Goal: Contribute content: Add original content to the website for others to see

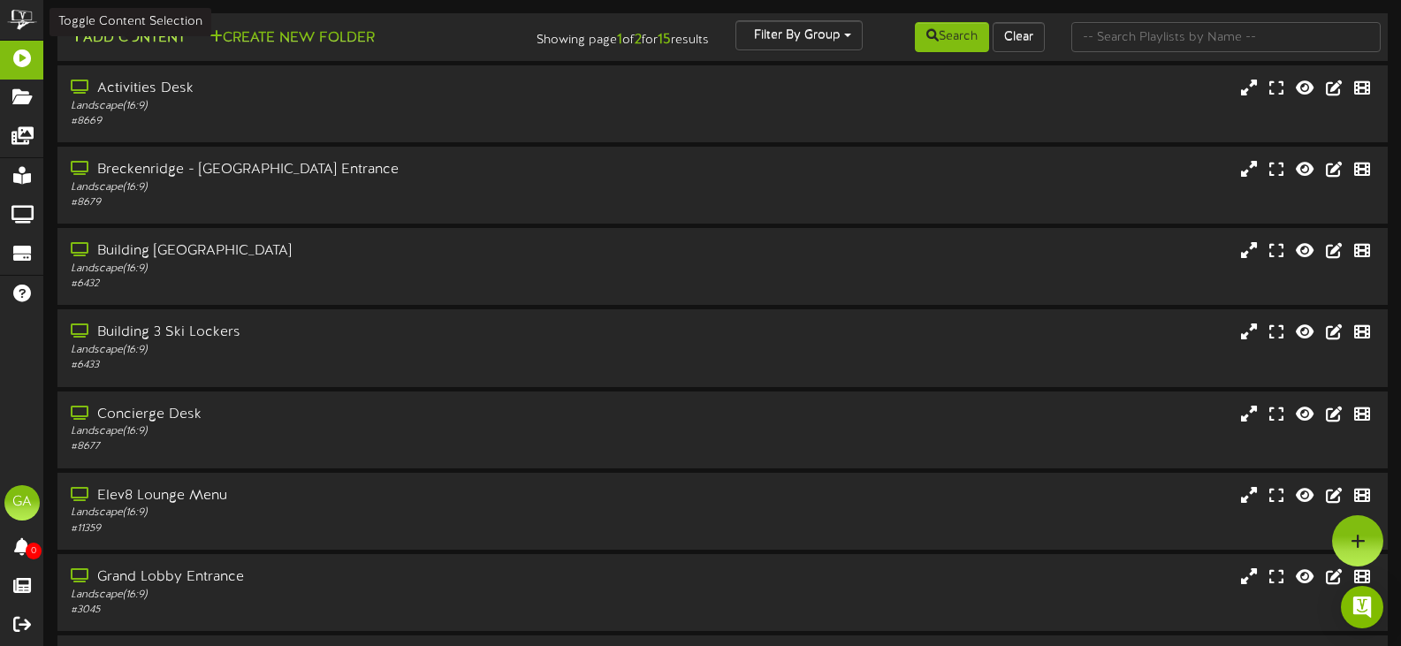
click at [145, 49] on button "Add Content" at bounding box center [128, 38] width 126 height 22
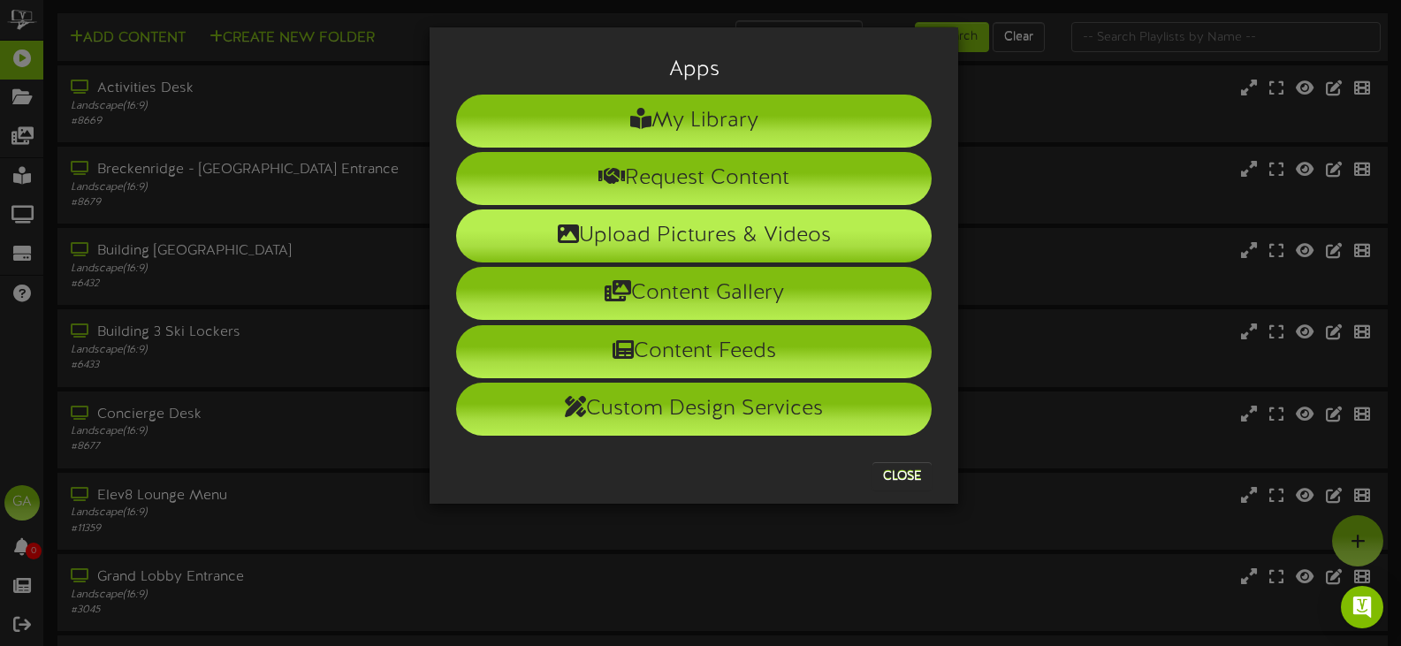
click at [754, 230] on li "Upload Pictures & Videos" at bounding box center [694, 236] width 476 height 53
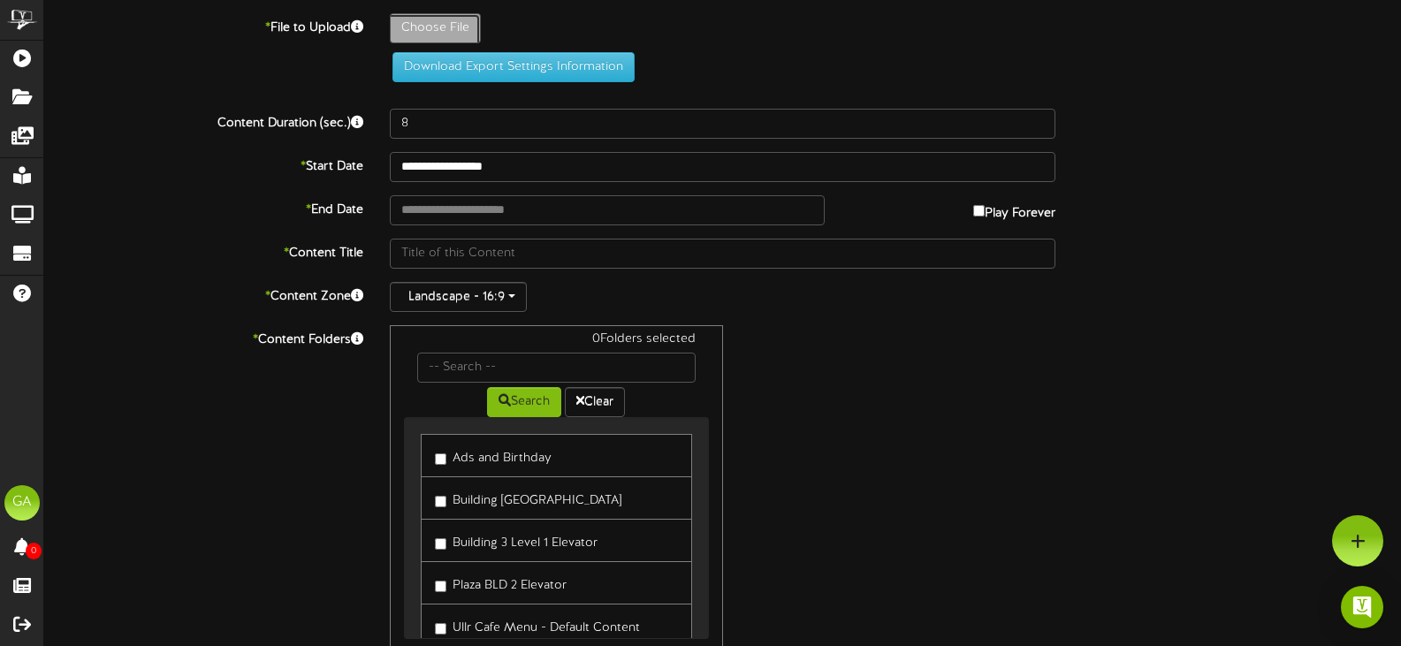
type input "**********"
type input "CharcuterieBoard"
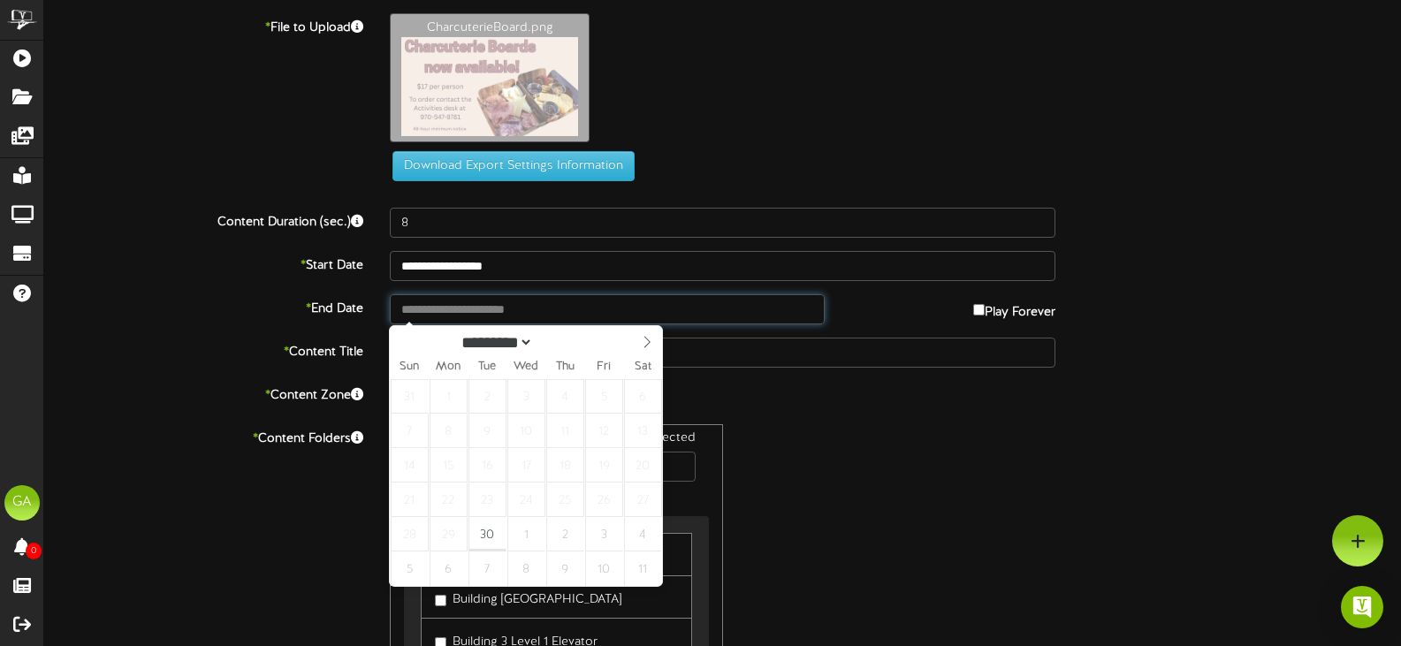
click at [573, 309] on input "text" at bounding box center [607, 309] width 435 height 30
type input "**********"
click at [758, 454] on div "0 Folders selected Search Clear Ads and Birthday Building 3 Plaza Elevator Menu" at bounding box center [723, 592] width 692 height 336
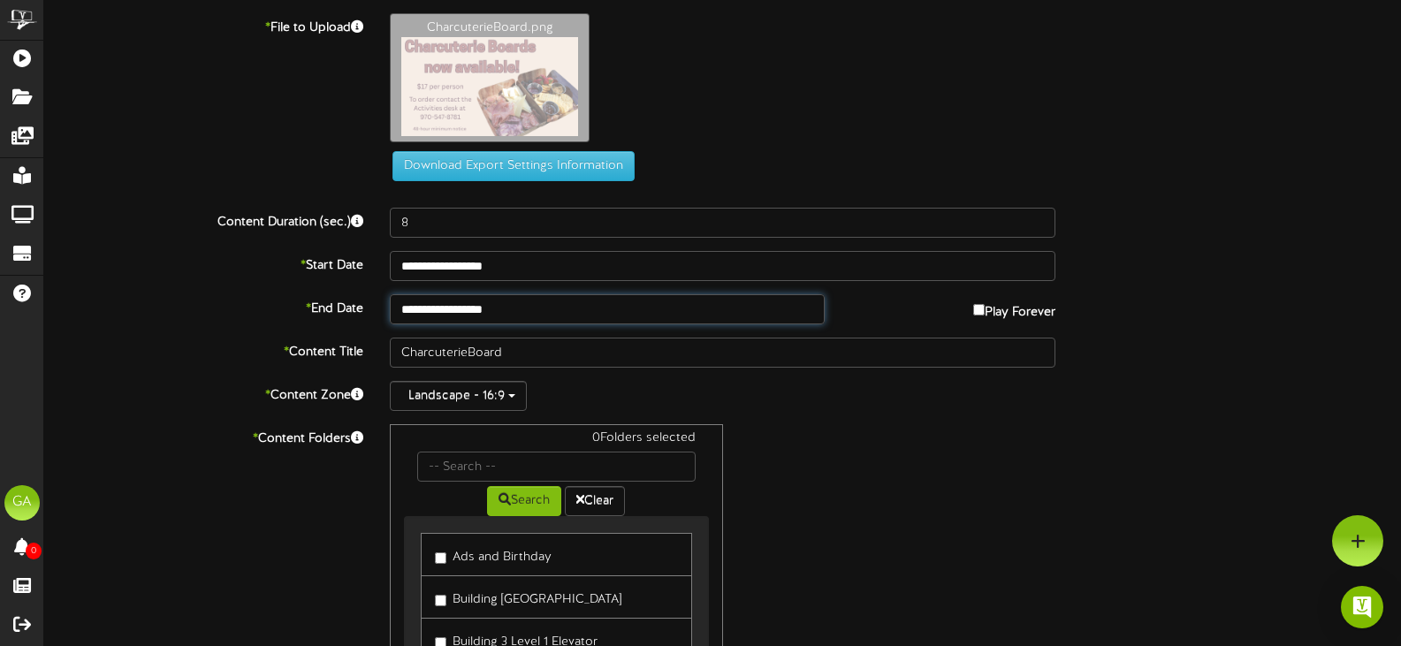
click at [572, 312] on input "**********" at bounding box center [607, 309] width 435 height 30
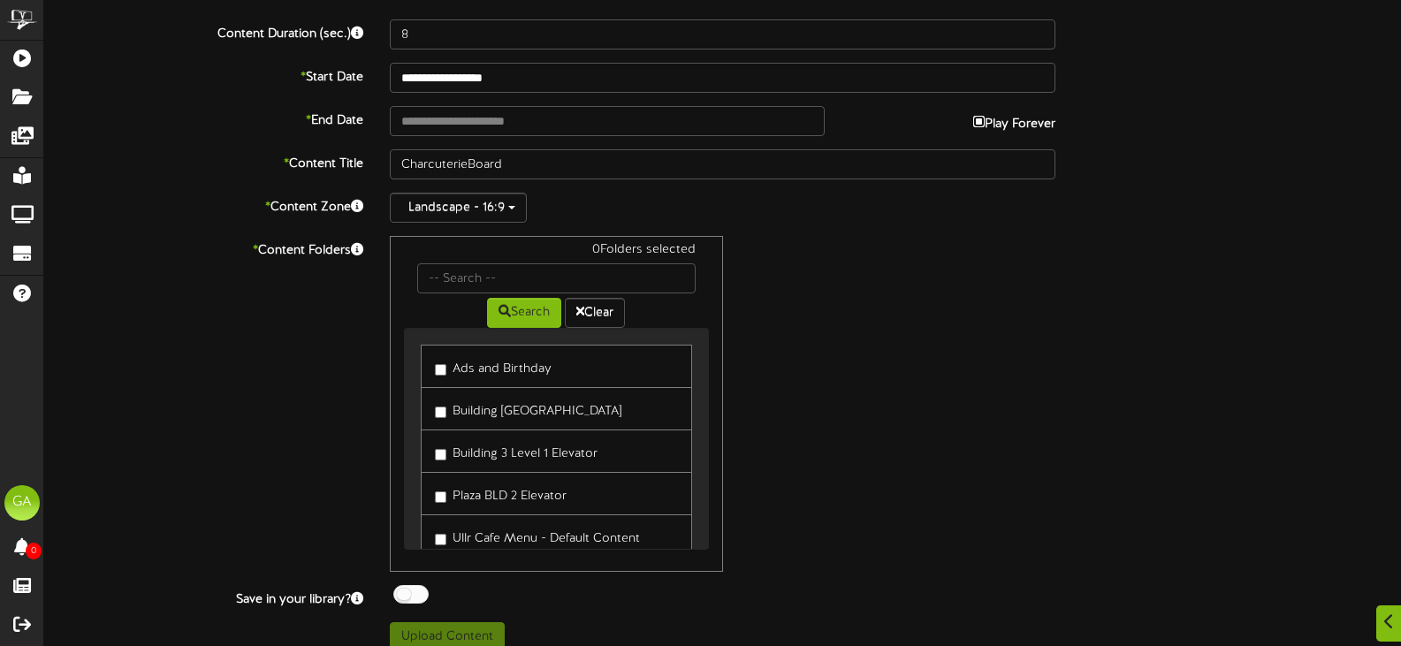
scroll to position [208, 0]
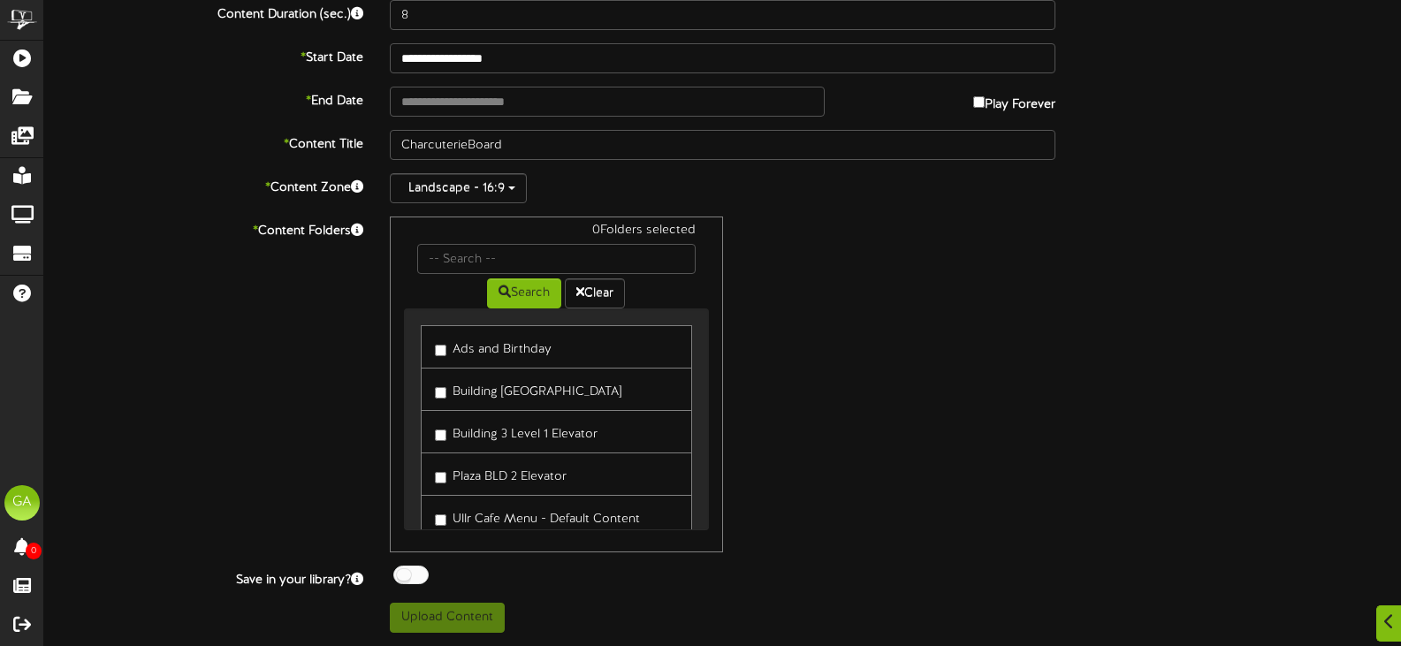
click at [486, 353] on label "Ads and Birthday" at bounding box center [493, 347] width 117 height 24
click at [868, 427] on div "1 Folders selected Search Clear Ads and Birthday Building 3 Plaza Elevator Menu" at bounding box center [723, 385] width 692 height 336
click at [479, 621] on button "Upload Content" at bounding box center [447, 618] width 115 height 30
type input "**********"
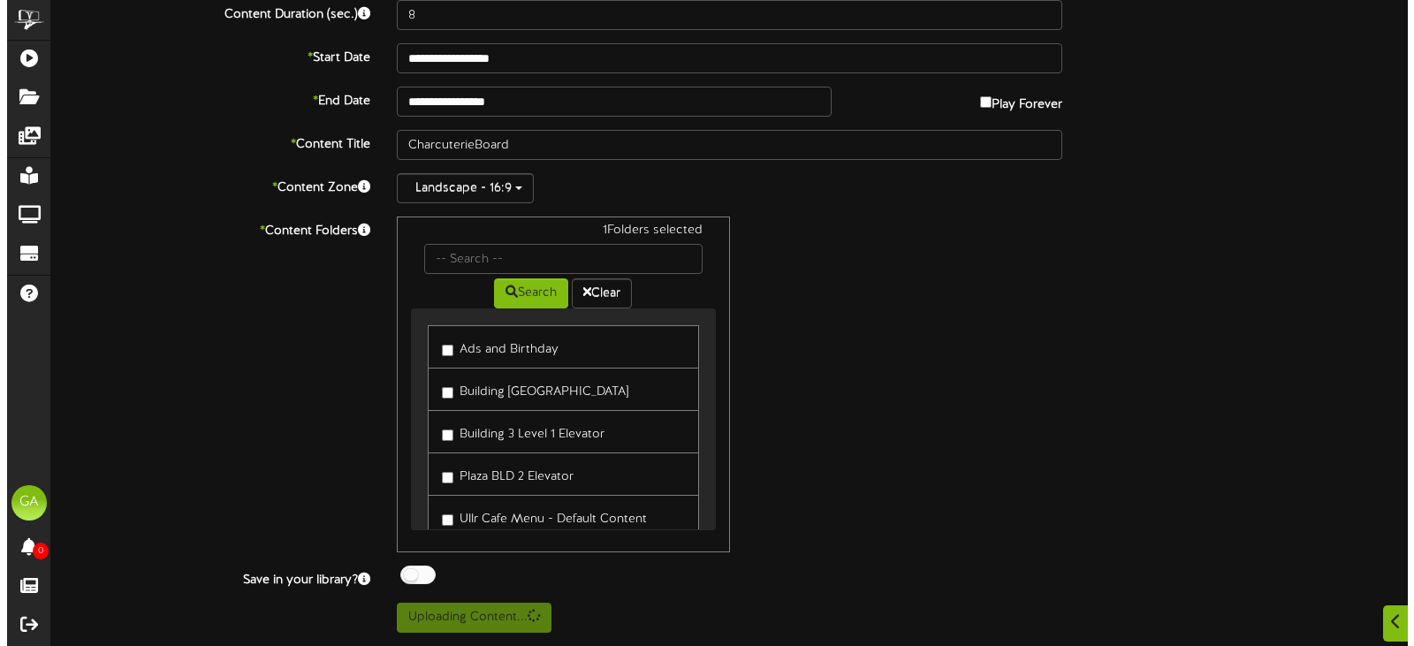
scroll to position [0, 0]
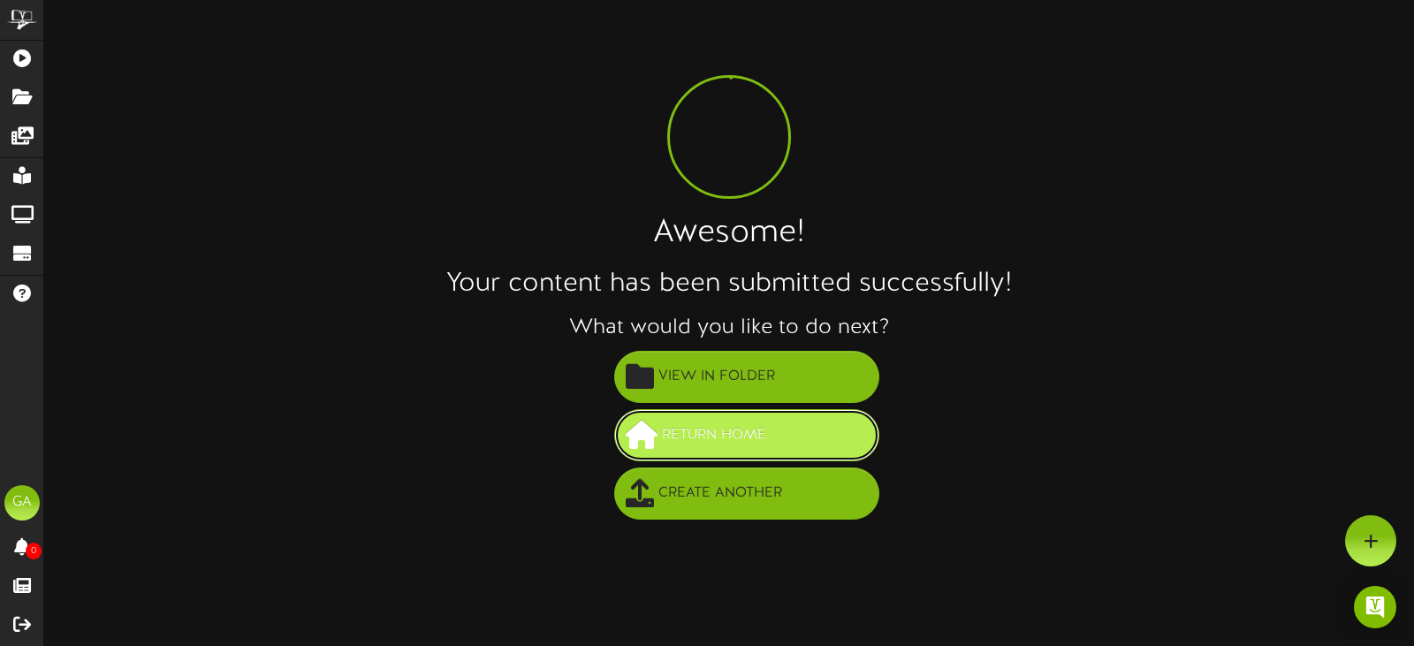
click at [795, 431] on button "Return Home" at bounding box center [746, 435] width 265 height 52
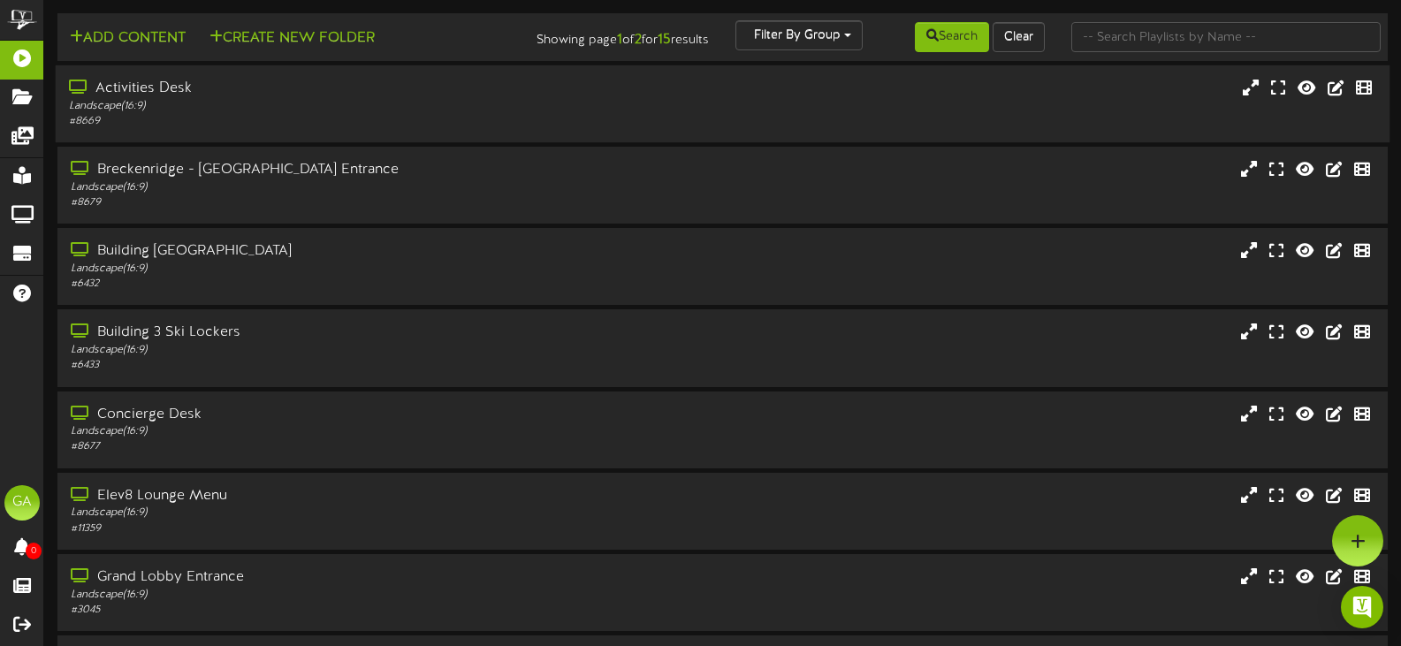
click at [258, 99] on div "Landscape ( 16:9 )" at bounding box center [334, 106] width 530 height 15
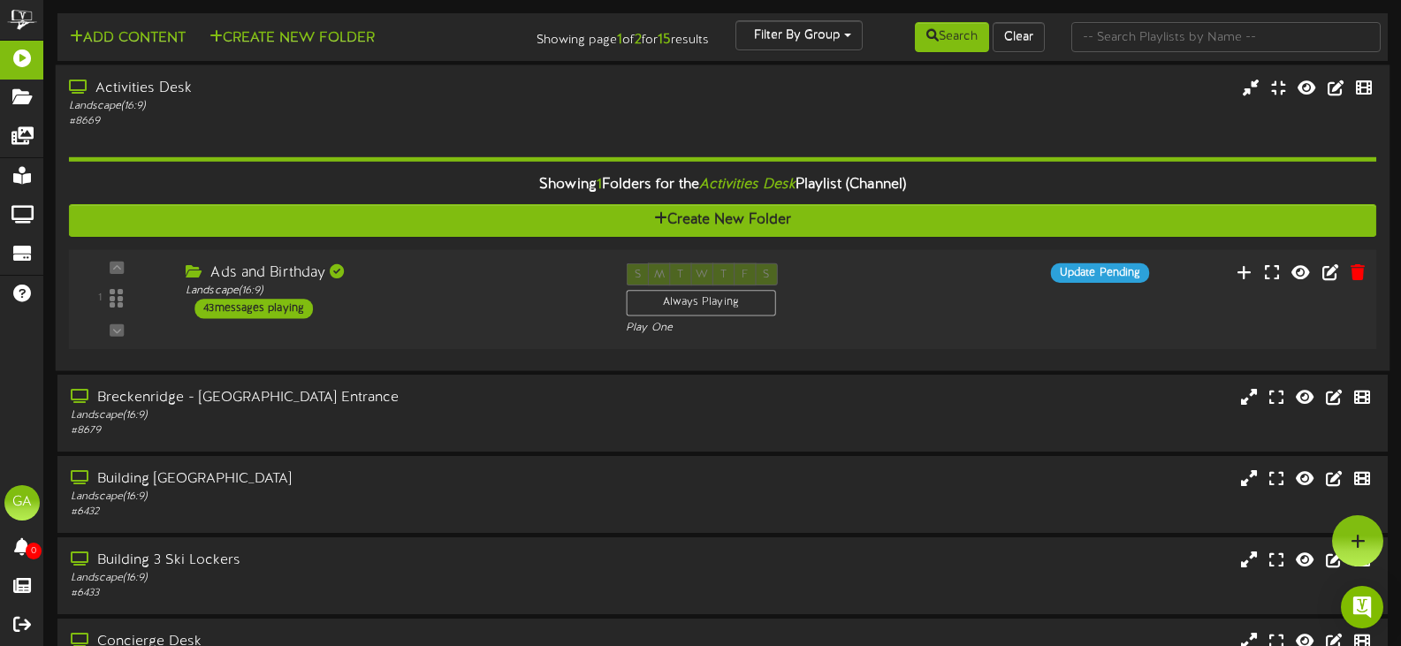
click at [491, 334] on div "1 ( 16:9" at bounding box center [722, 299] width 1321 height 72
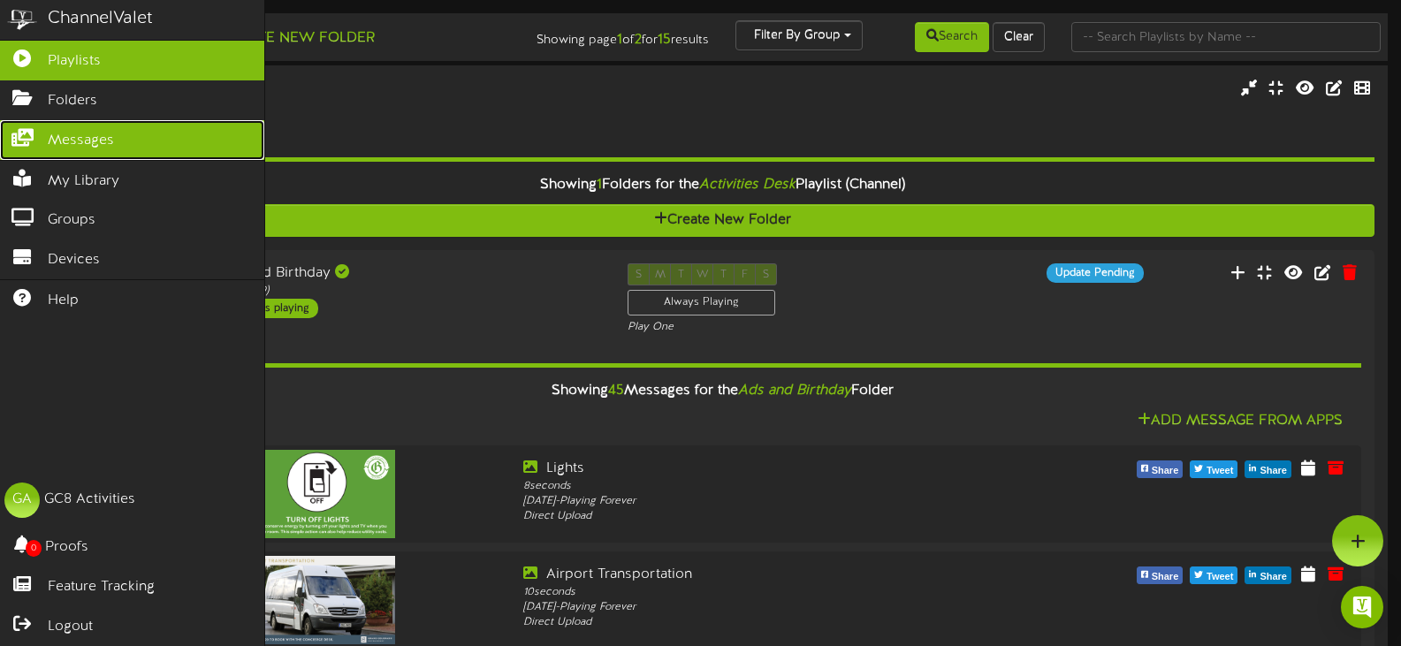
click at [108, 131] on span "Messages" at bounding box center [81, 141] width 66 height 20
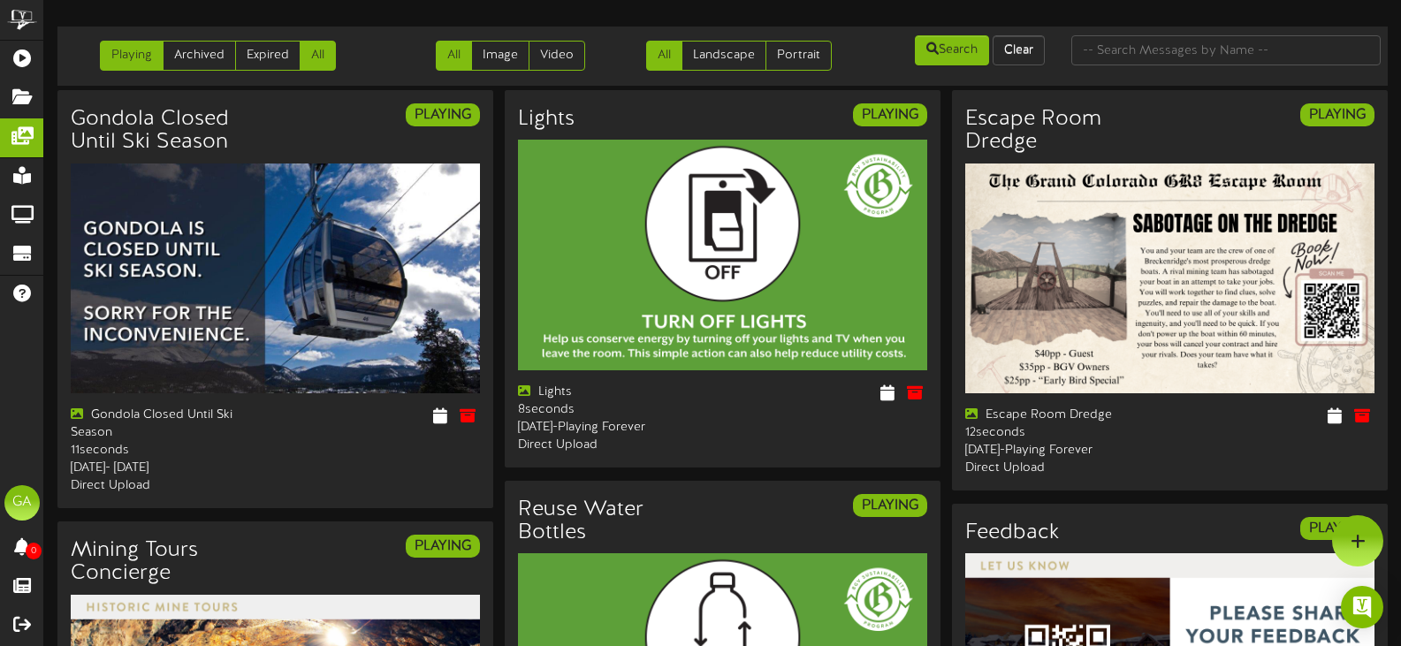
click at [316, 69] on link "All" at bounding box center [318, 56] width 36 height 30
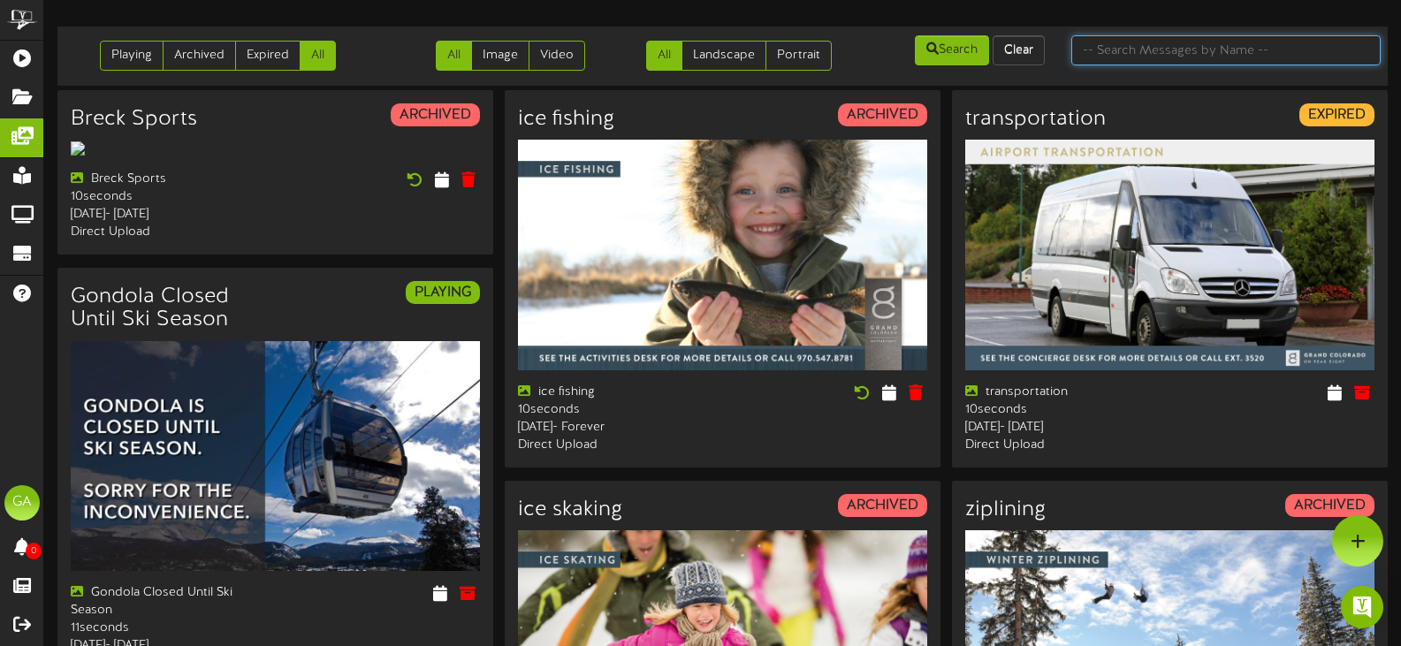
click at [1117, 61] on input "text" at bounding box center [1225, 50] width 309 height 30
type input "elev8"
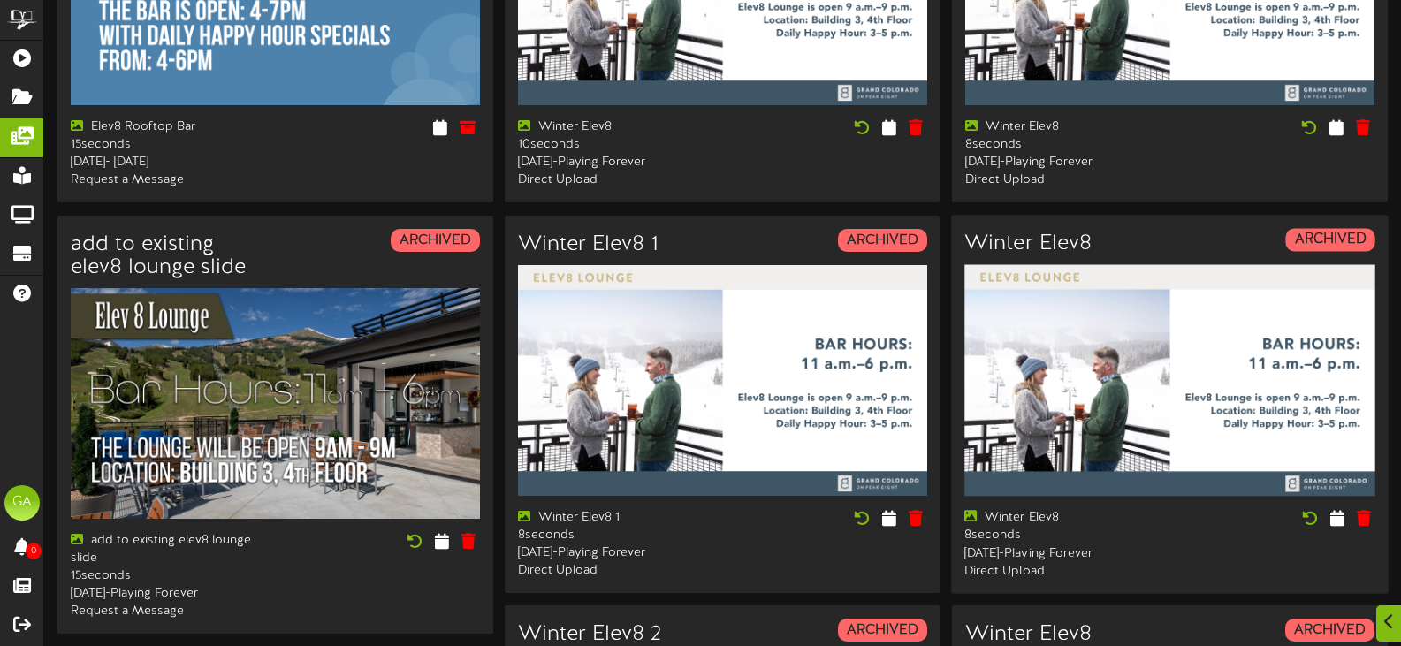
scroll to position [354, 0]
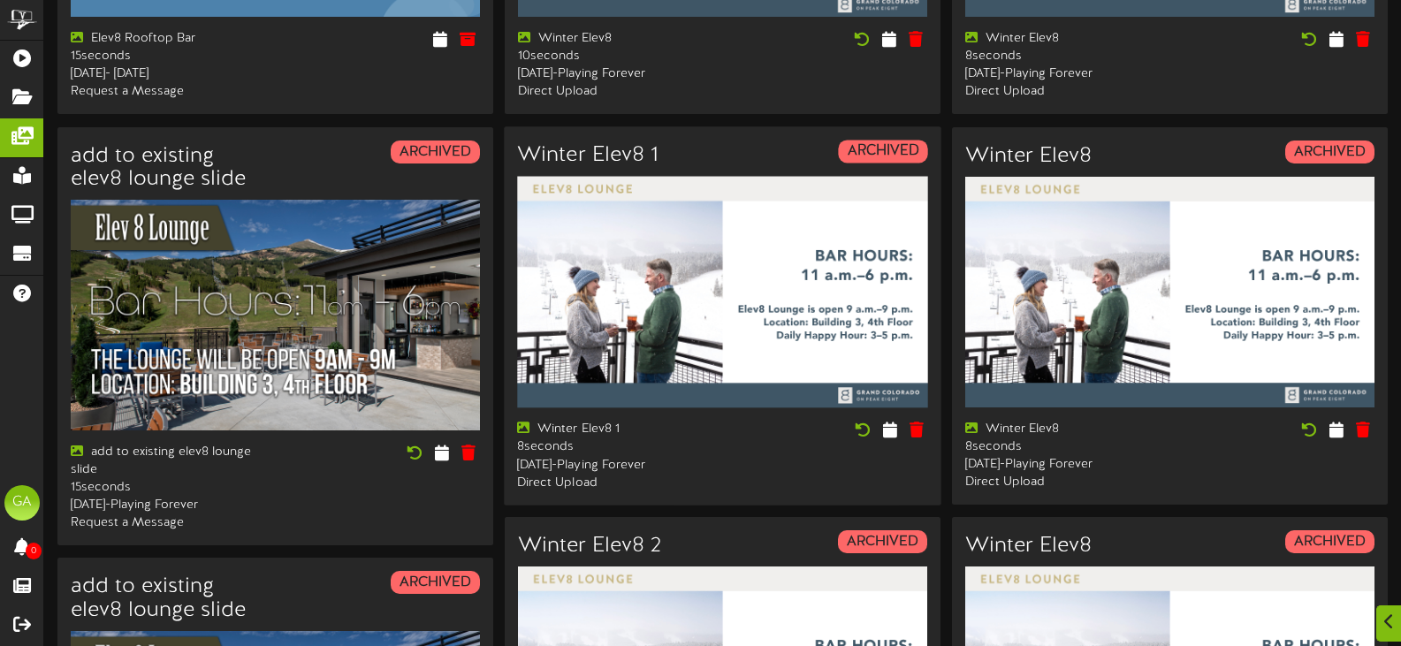
click at [710, 271] on img at bounding box center [722, 291] width 411 height 231
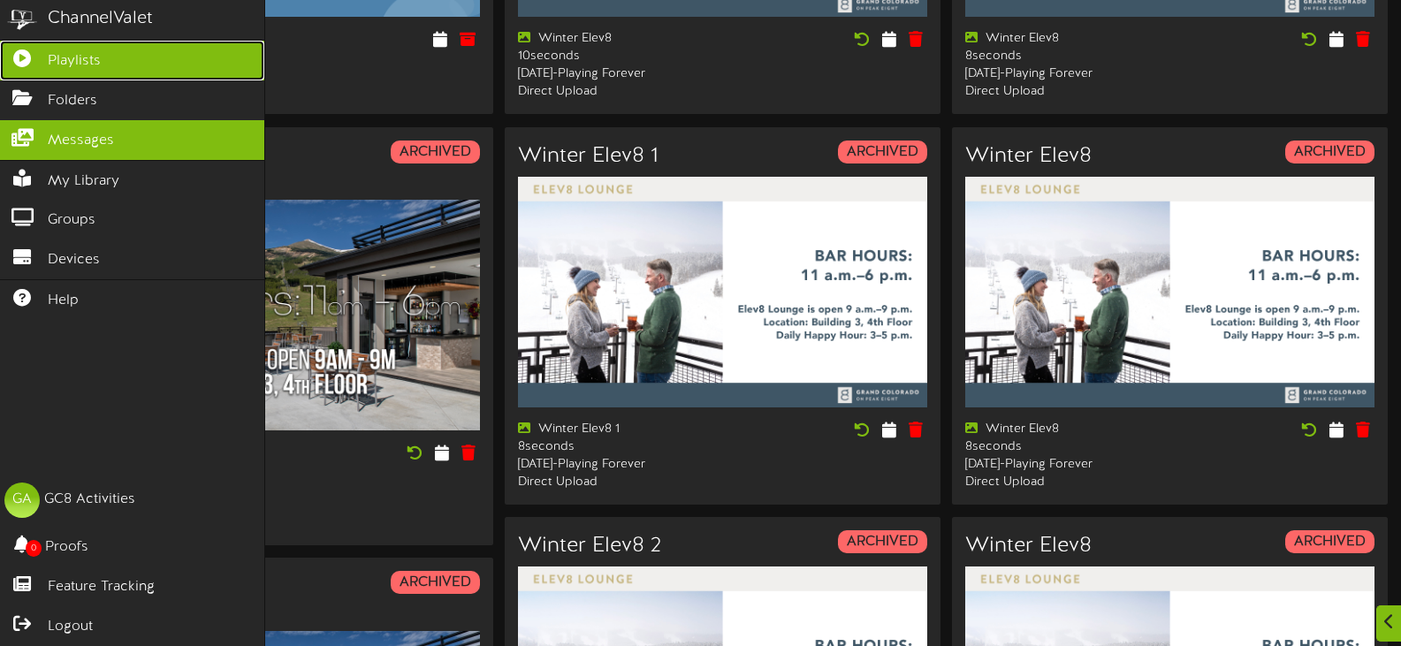
click at [22, 53] on icon at bounding box center [22, 56] width 44 height 13
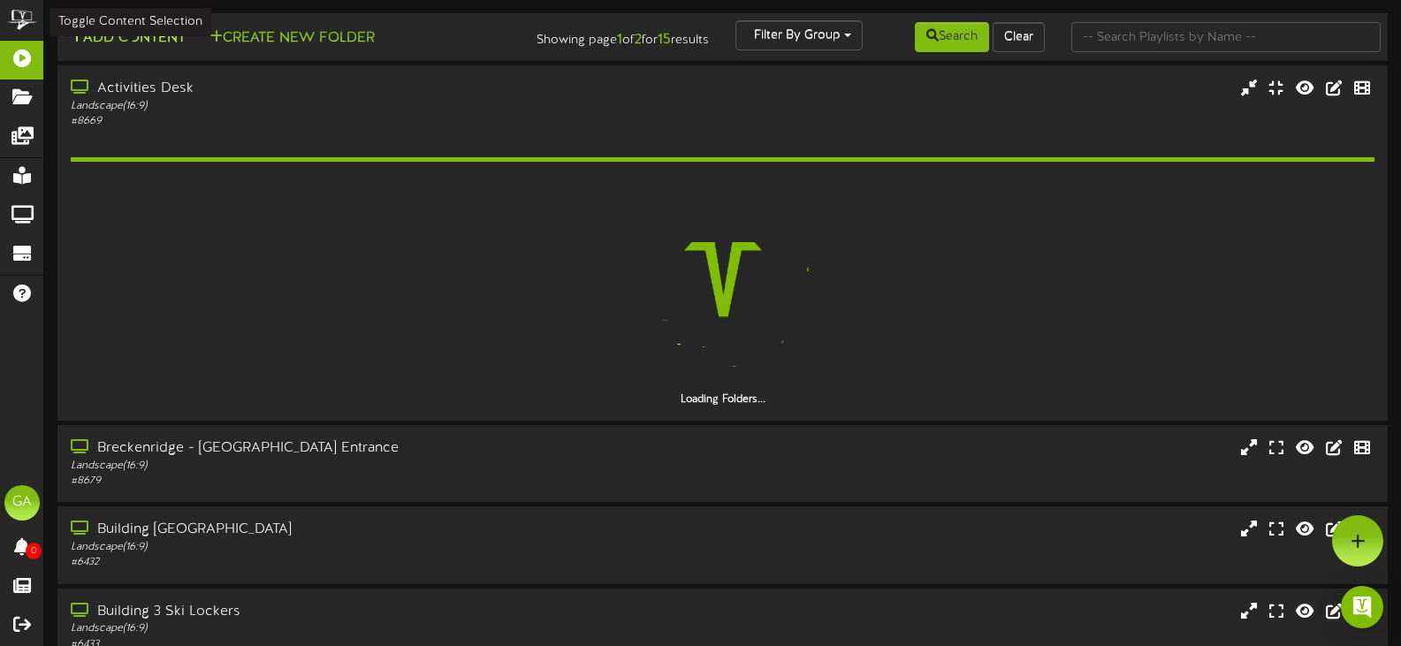
click at [139, 38] on button "Add Content" at bounding box center [128, 38] width 126 height 22
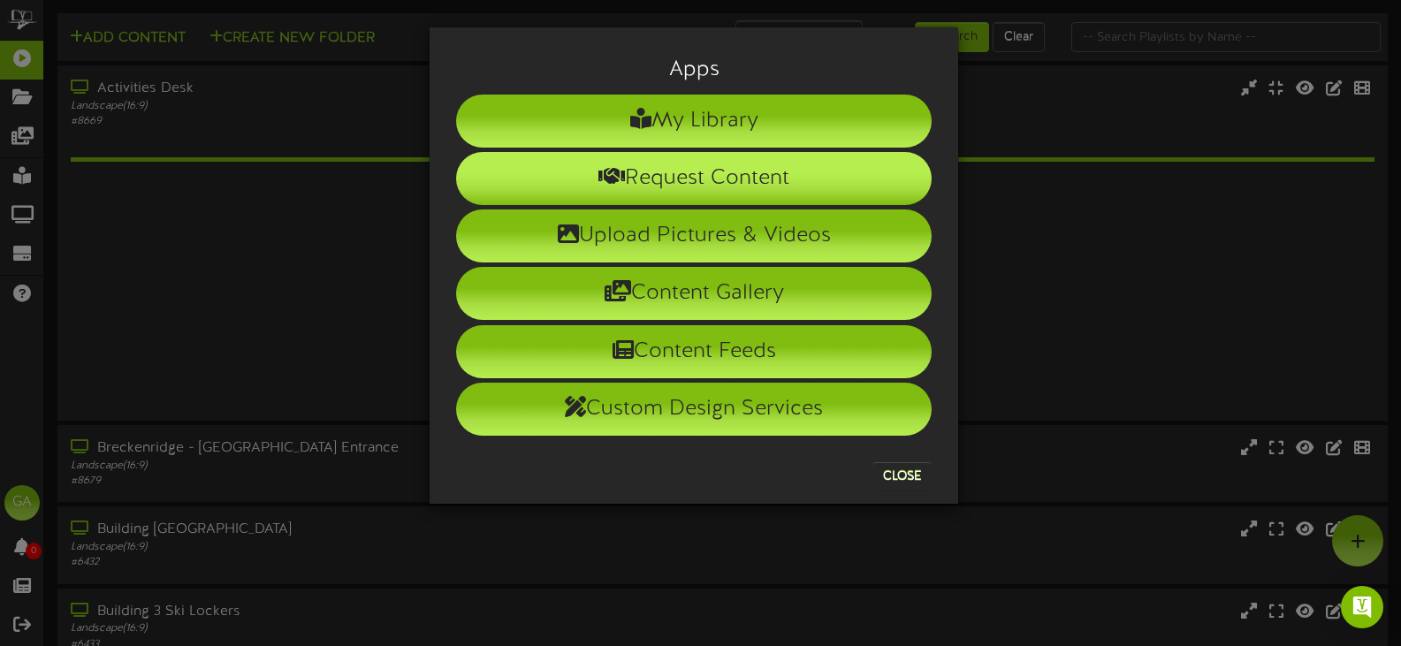
click at [711, 175] on li "Request Content" at bounding box center [694, 178] width 476 height 53
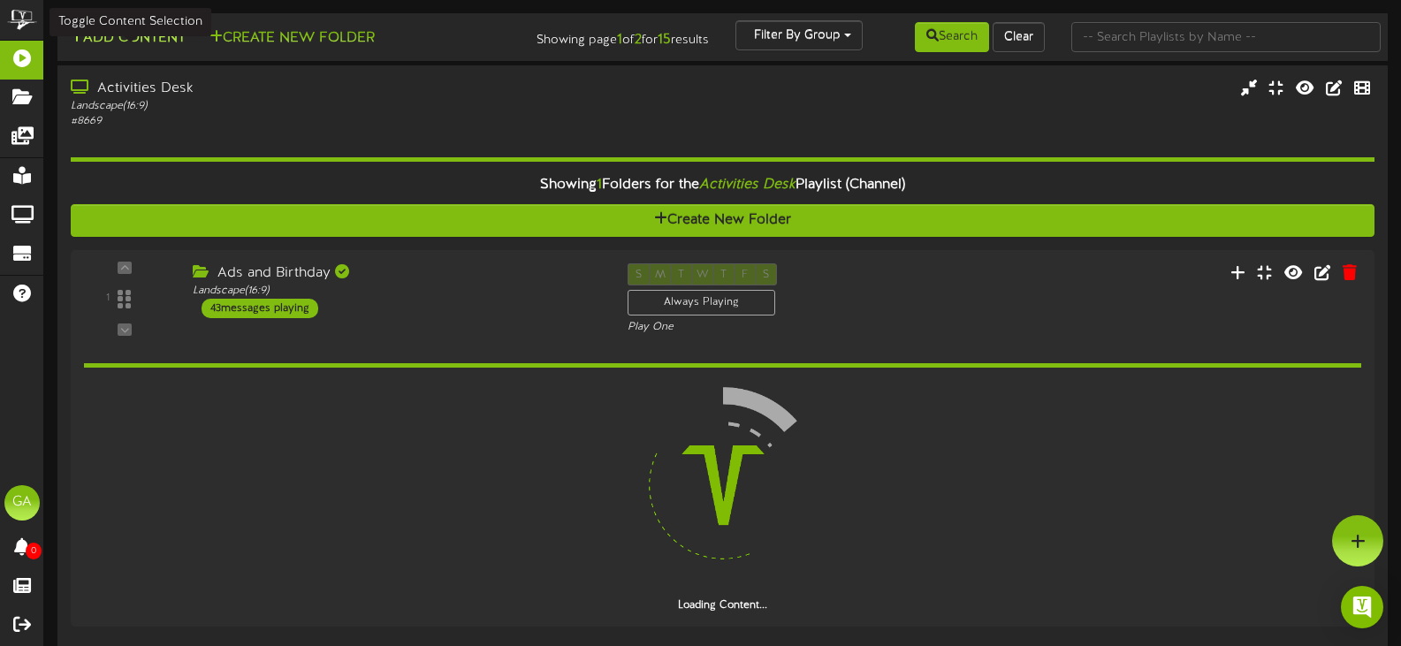
click at [121, 37] on button "Add Content" at bounding box center [128, 38] width 126 height 22
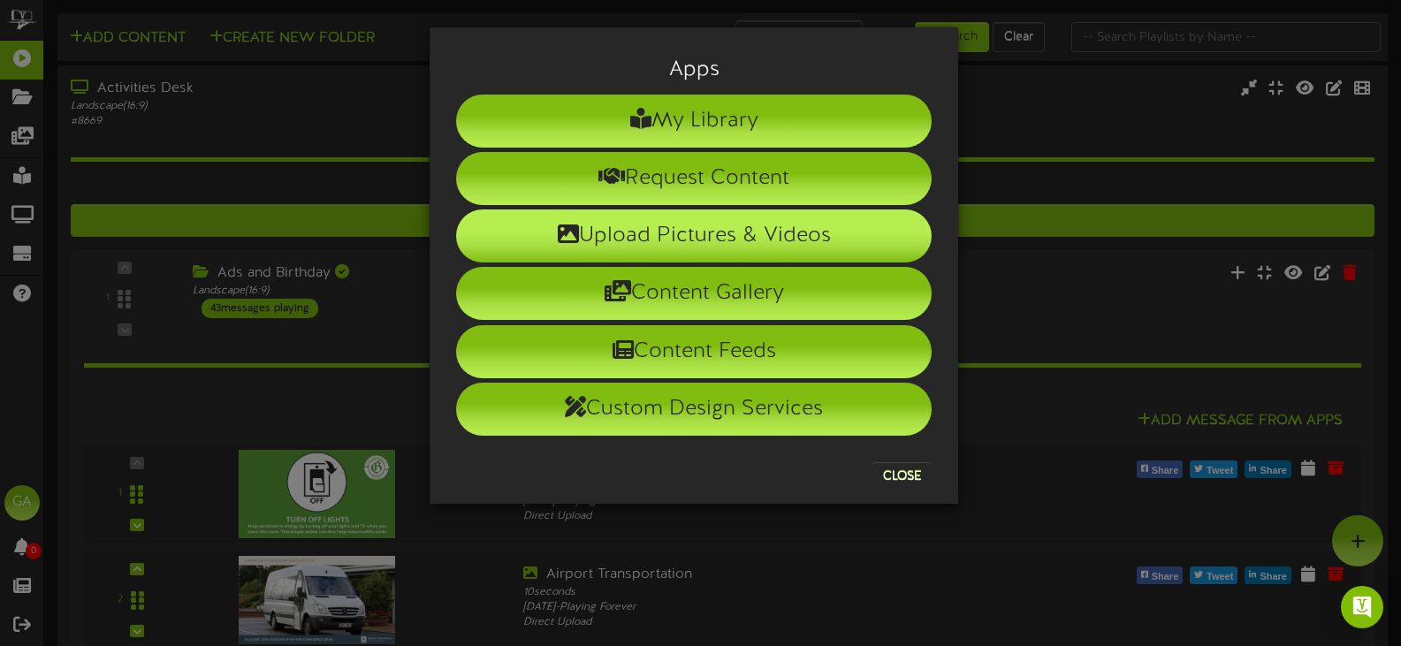
click at [765, 224] on li "Upload Pictures & Videos" at bounding box center [694, 236] width 476 height 53
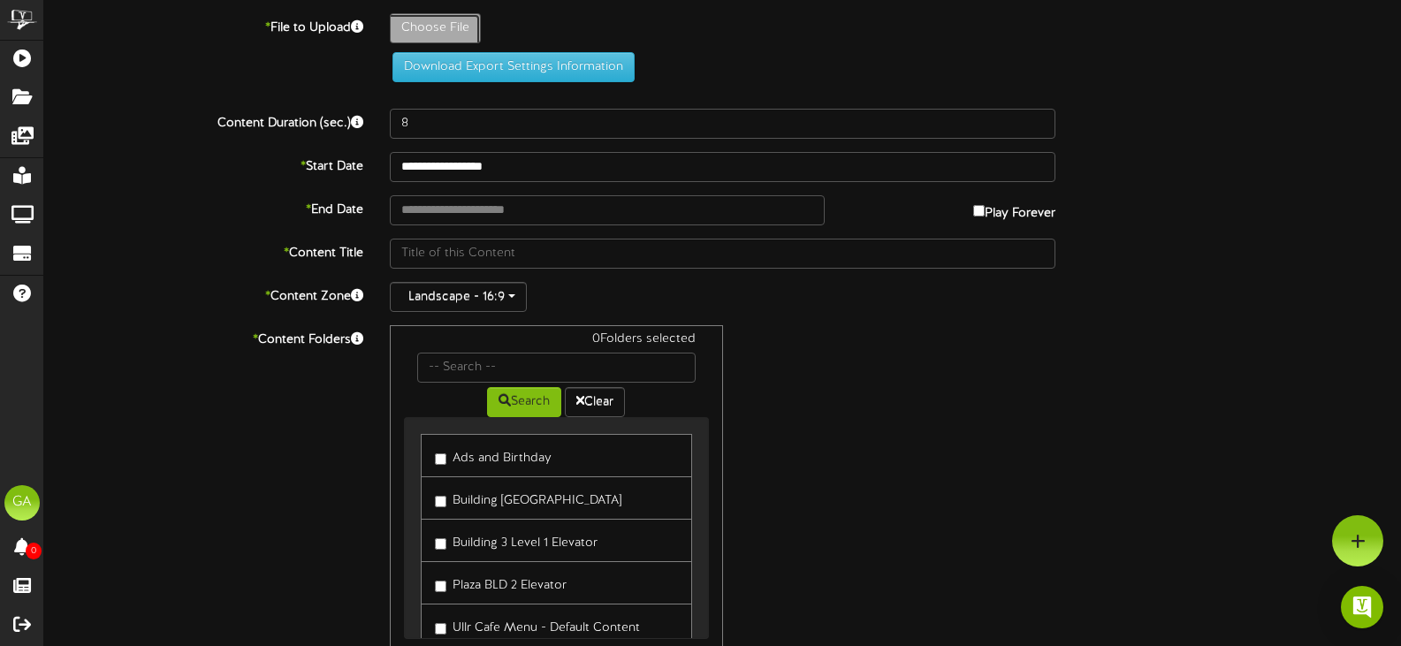
type input "**********"
type input "Addasubheading"
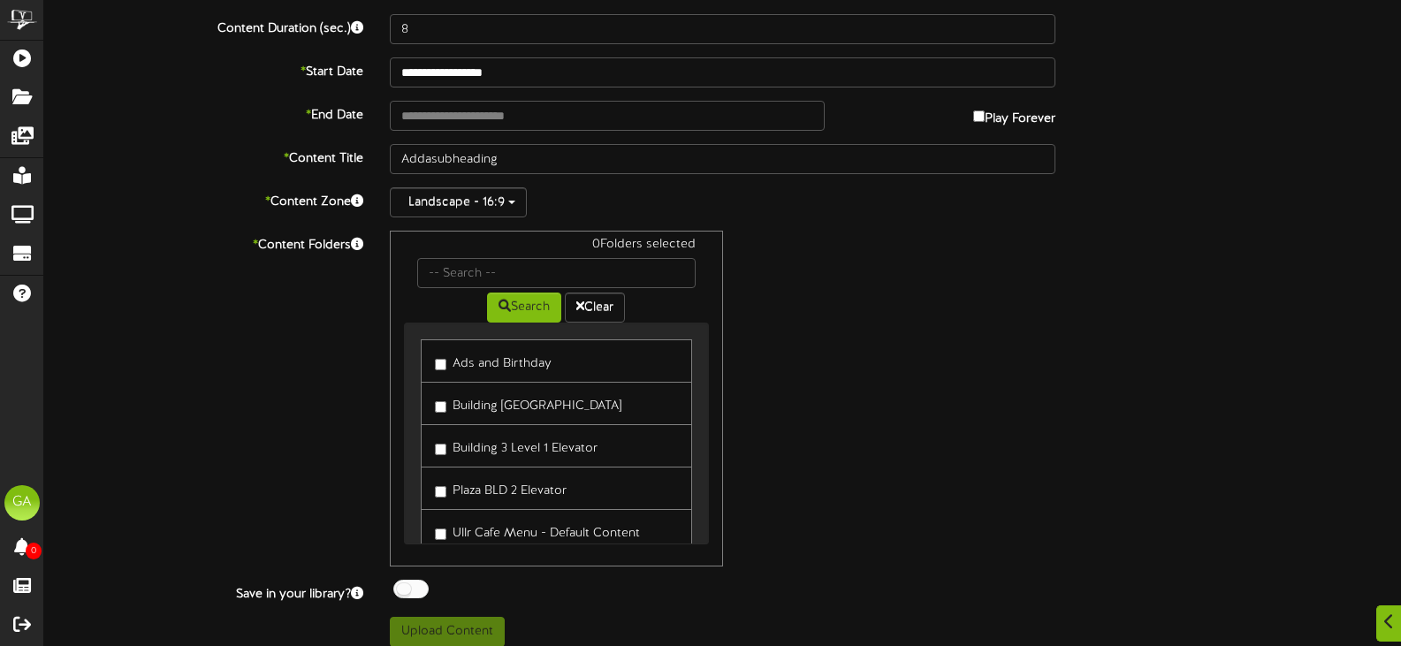
scroll to position [208, 0]
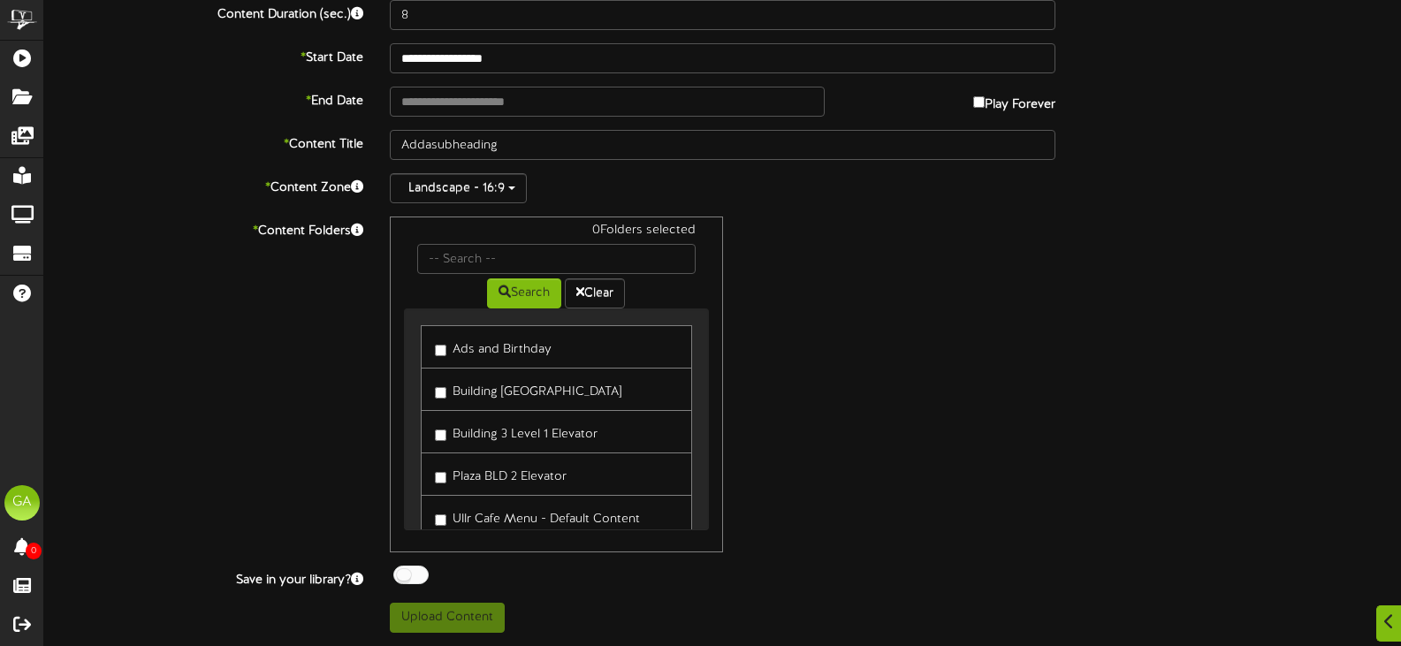
click at [514, 349] on label "Ads and Birthday" at bounding box center [493, 347] width 117 height 24
click at [454, 621] on button "Upload Content" at bounding box center [447, 618] width 115 height 30
type input "**********"
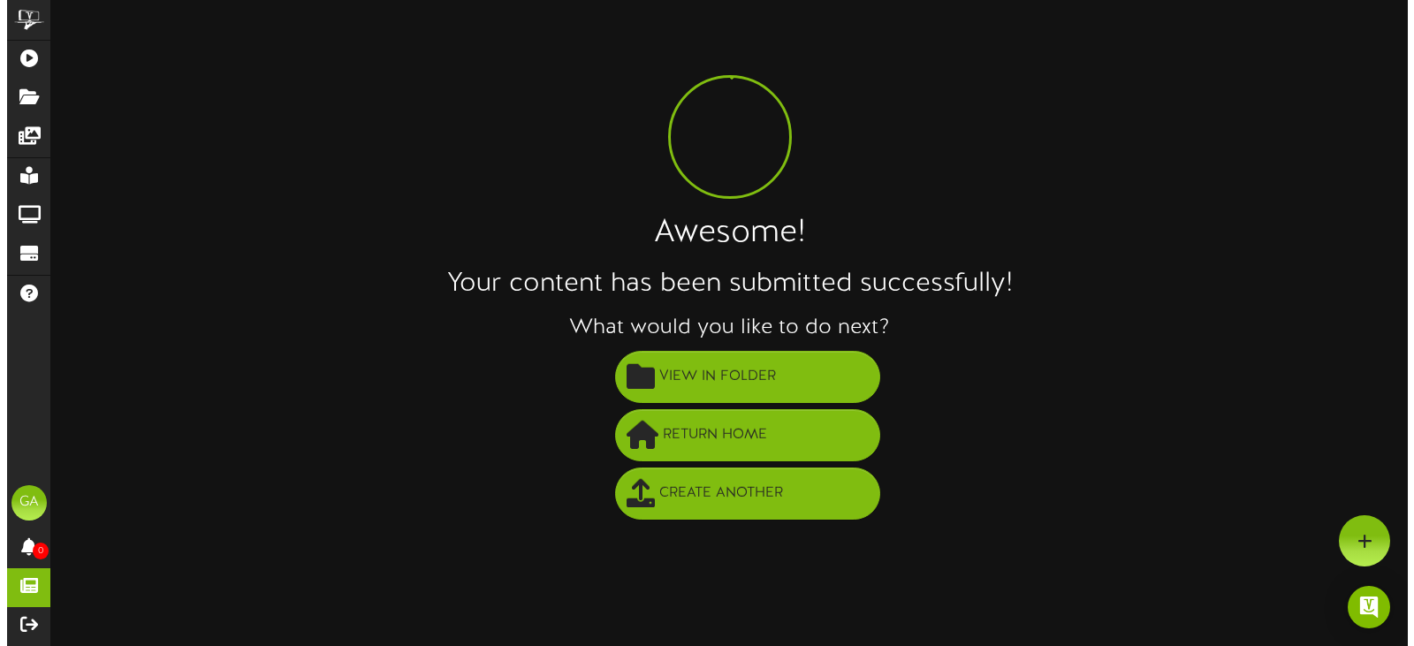
scroll to position [0, 0]
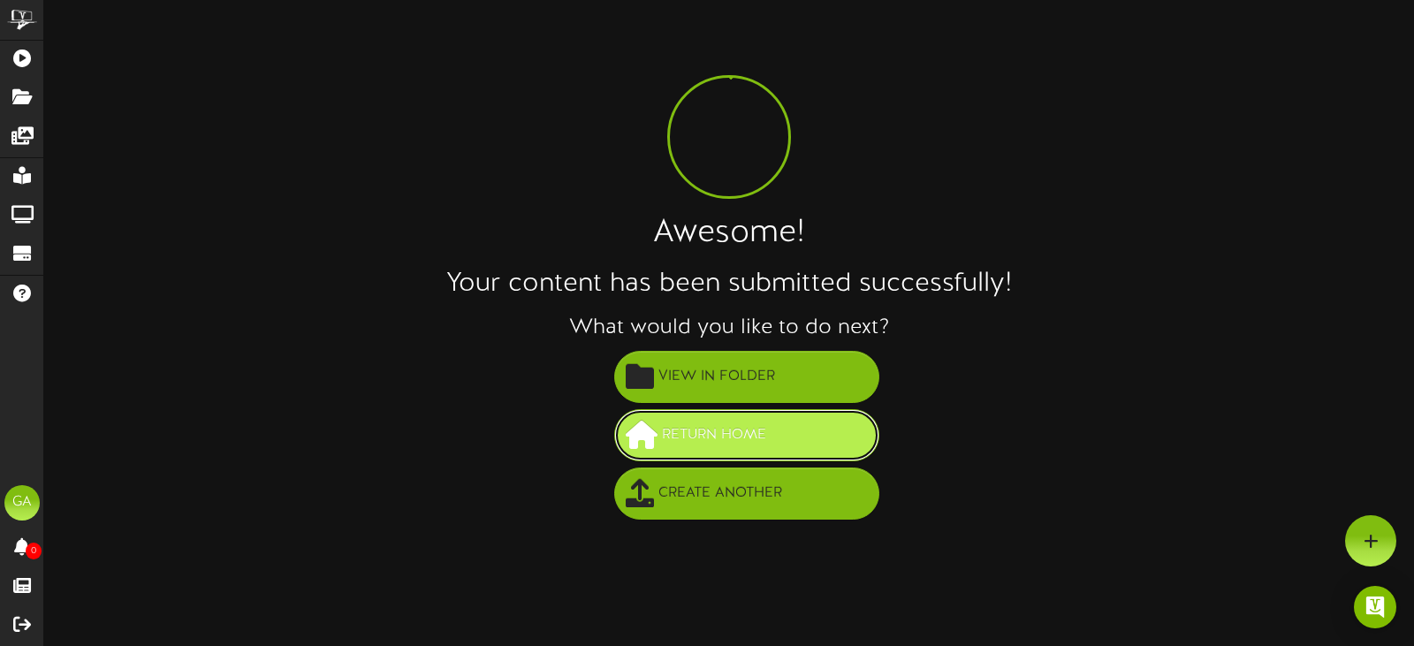
click at [738, 438] on span "Return Home" at bounding box center [714, 435] width 113 height 29
